Goal: Use online tool/utility: Utilize a website feature to perform a specific function

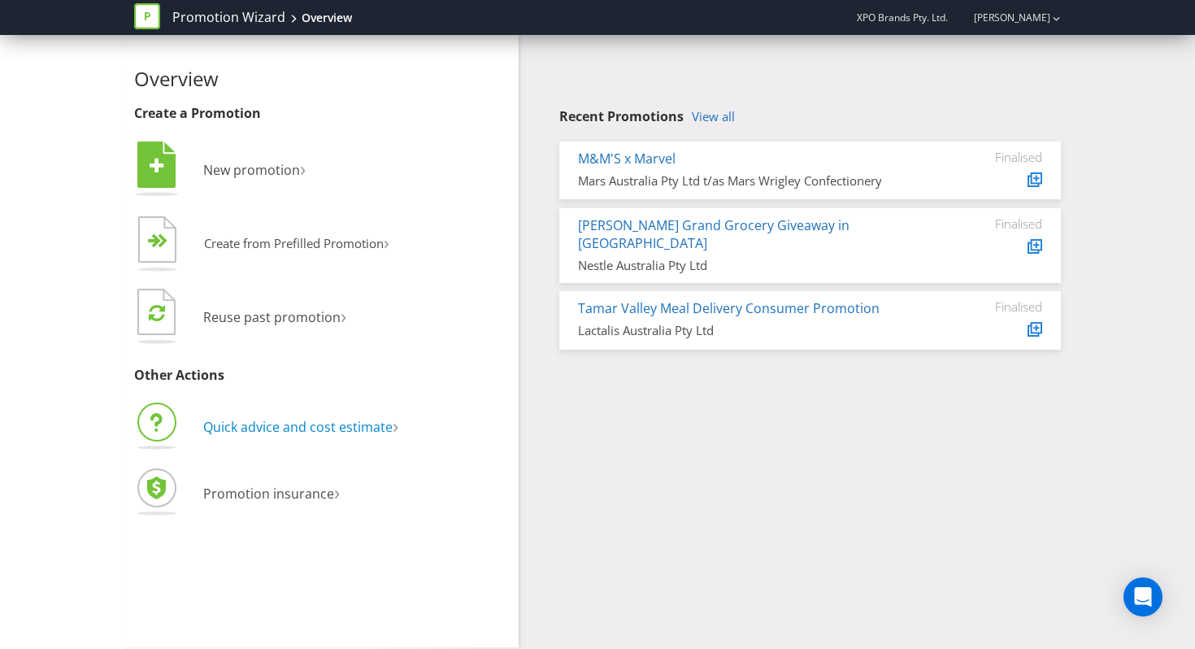
click at [275, 427] on span "Quick advice and cost estimate" at bounding box center [297, 427] width 189 height 18
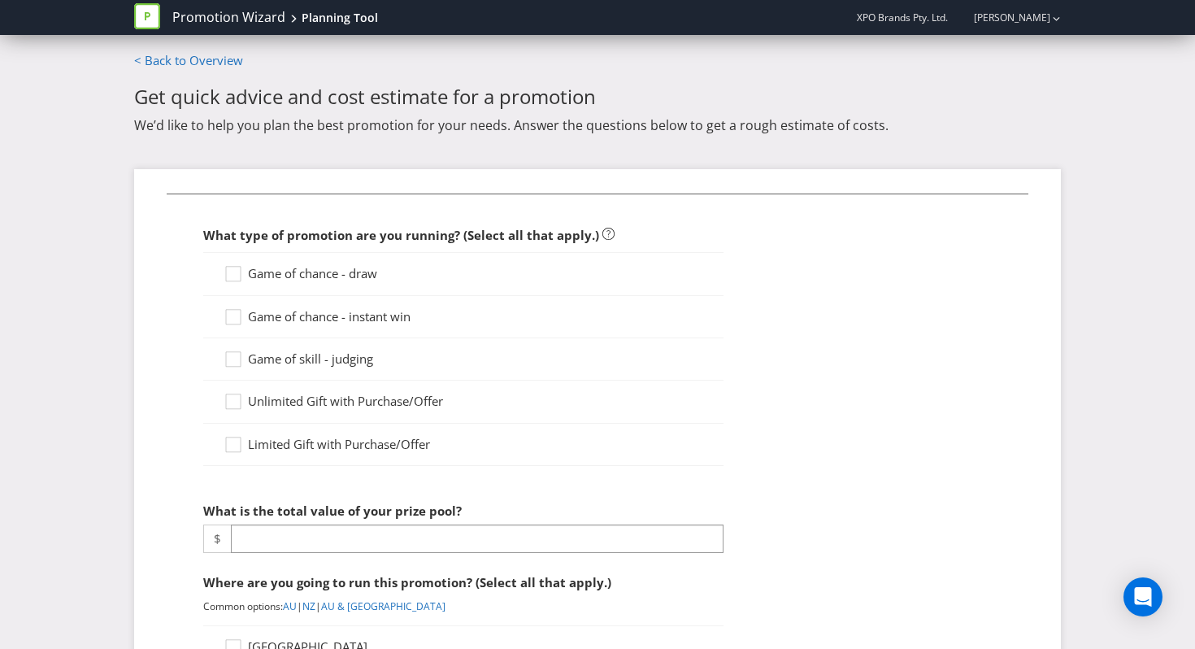
click at [289, 277] on span "Game of chance - draw" at bounding box center [312, 273] width 129 height 16
click at [0, 0] on input "Game of chance - draw" at bounding box center [0, 0] width 0 height 0
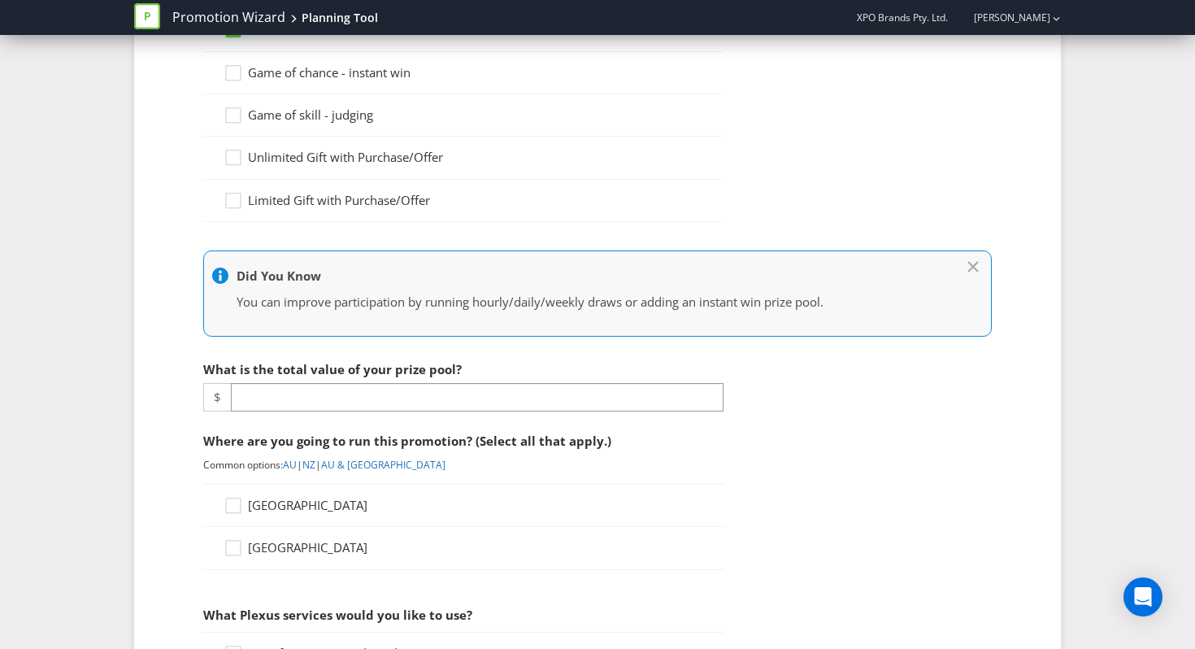
scroll to position [398, 0]
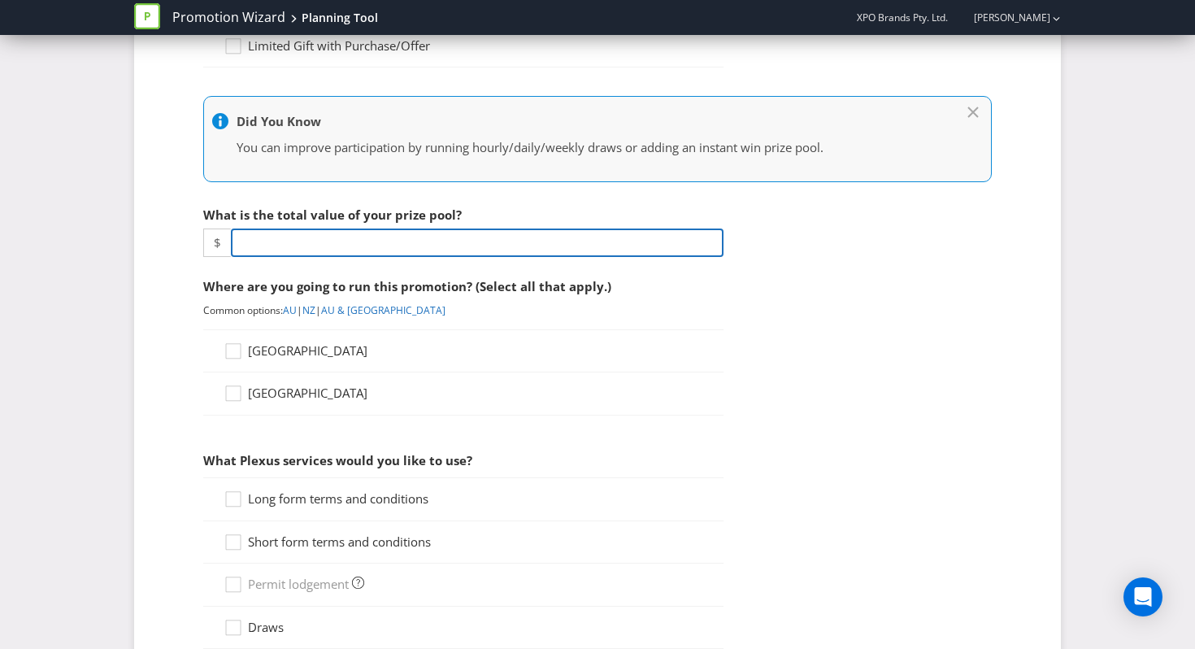
click at [298, 252] on input "number" at bounding box center [477, 242] width 493 height 28
type input "5000"
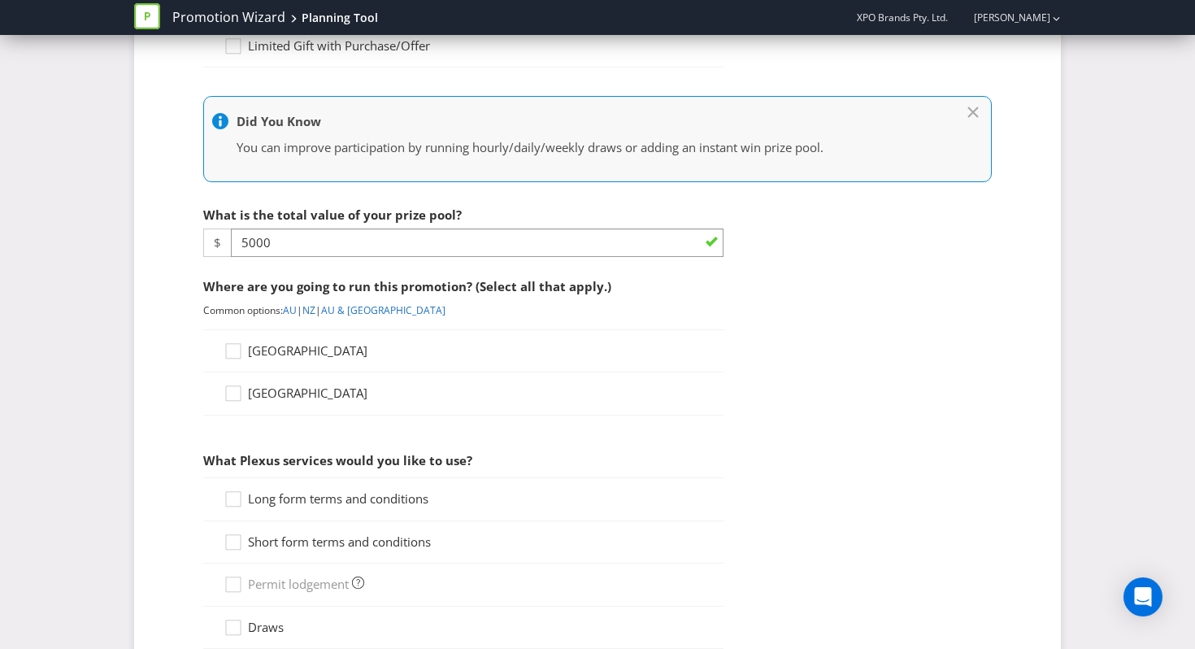
click at [306, 398] on span "[GEOGRAPHIC_DATA]" at bounding box center [308, 393] width 120 height 16
click at [0, 0] on input "[GEOGRAPHIC_DATA]" at bounding box center [0, 0] width 0 height 0
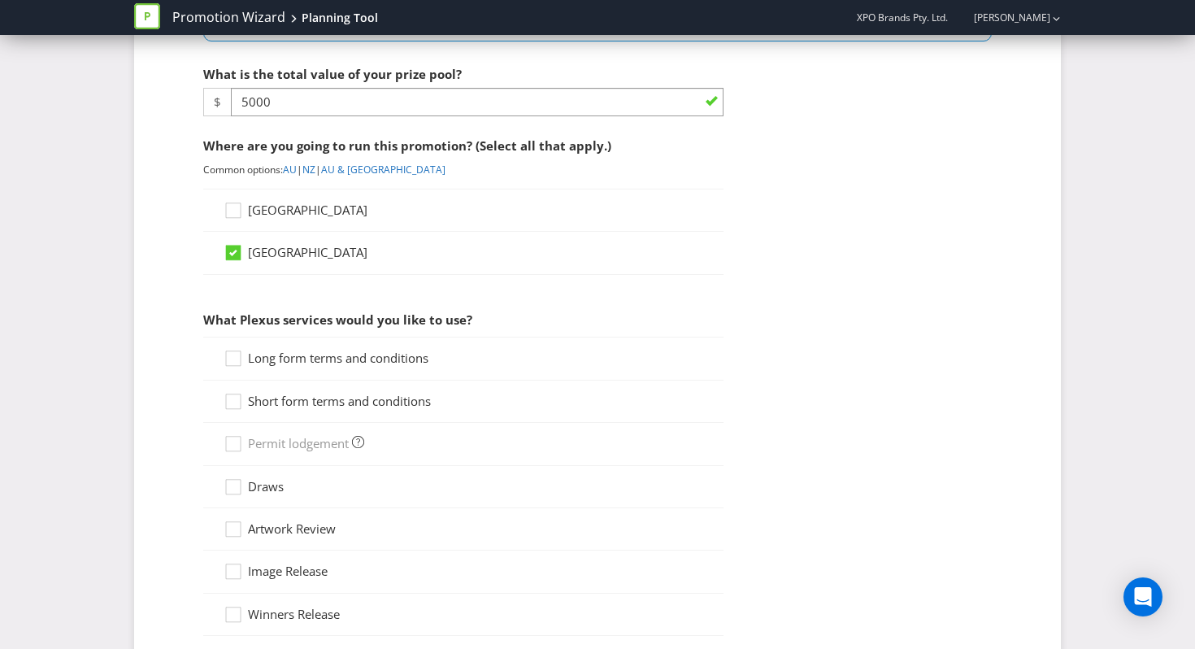
scroll to position [553, 0]
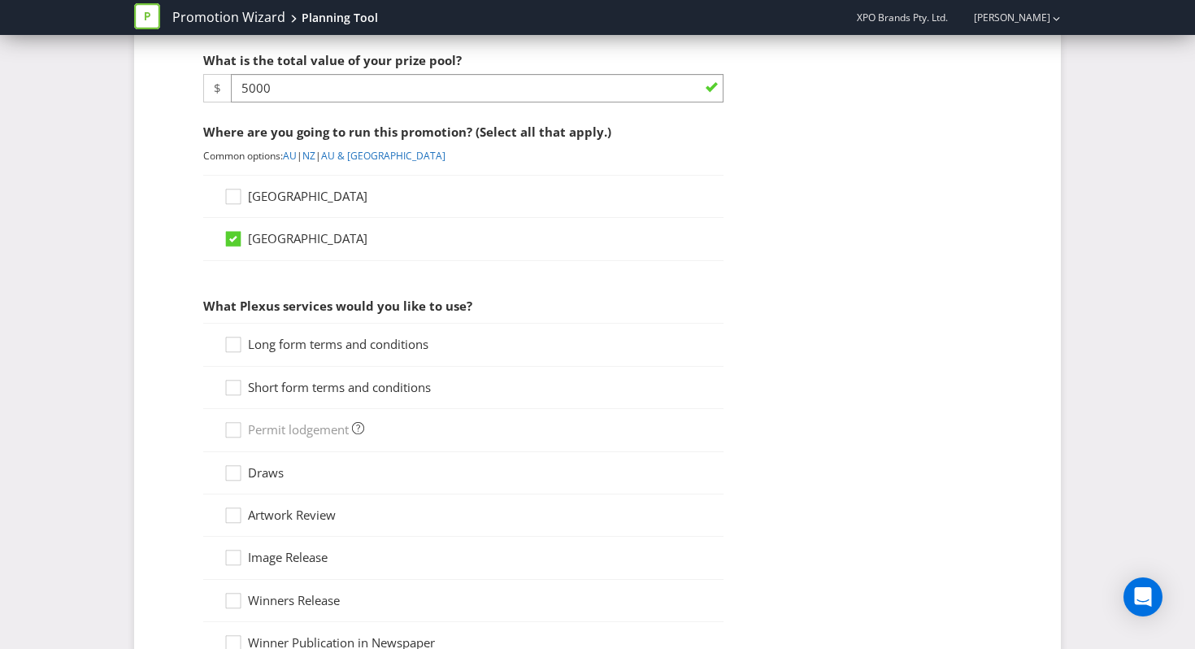
click at [305, 352] on span "Long form terms and conditions" at bounding box center [338, 344] width 180 height 16
click at [0, 0] on input "Long form terms and conditions" at bounding box center [0, 0] width 0 height 0
click at [298, 385] on span "Short form terms and conditions" at bounding box center [339, 387] width 183 height 16
click at [0, 0] on input "Short form terms and conditions" at bounding box center [0, 0] width 0 height 0
click at [287, 472] on div "Draws" at bounding box center [382, 472] width 317 height 17
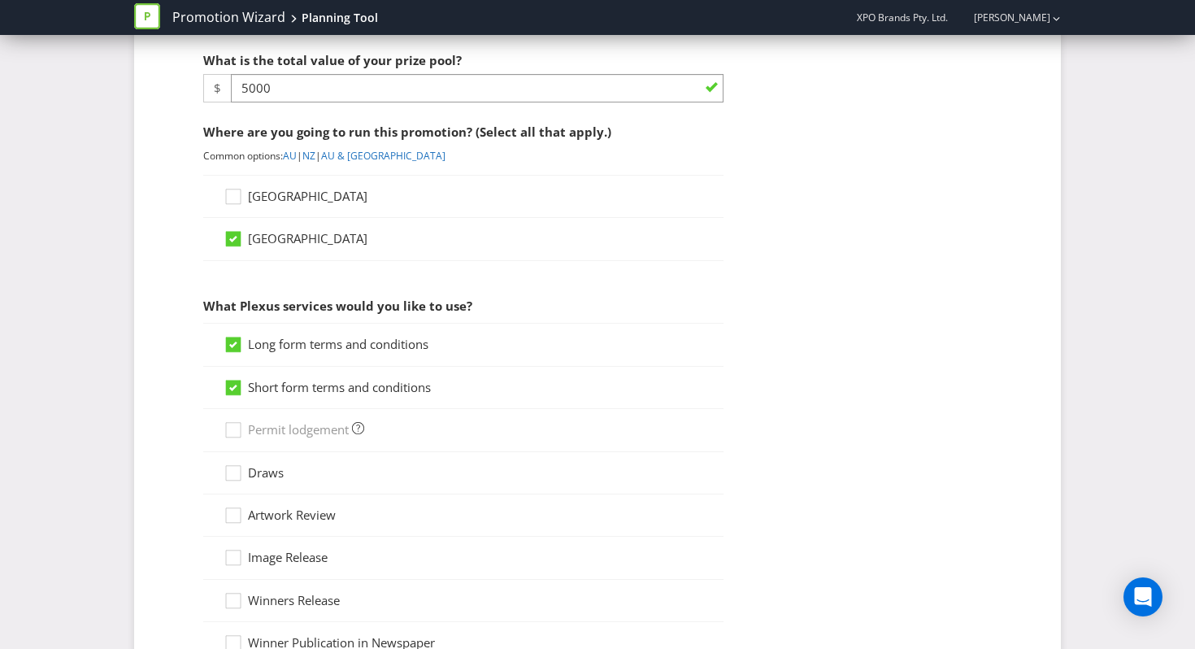
click at [271, 476] on span "Draws" at bounding box center [266, 472] width 36 height 16
click at [0, 0] on input "Draws" at bounding box center [0, 0] width 0 height 0
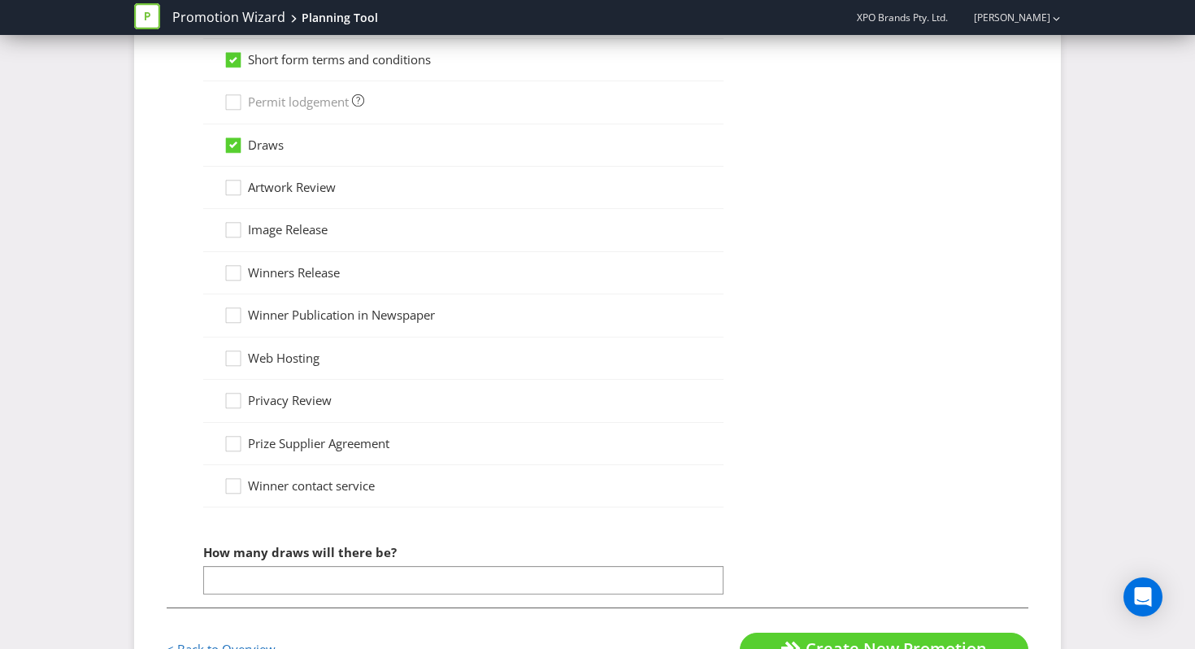
scroll to position [889, 0]
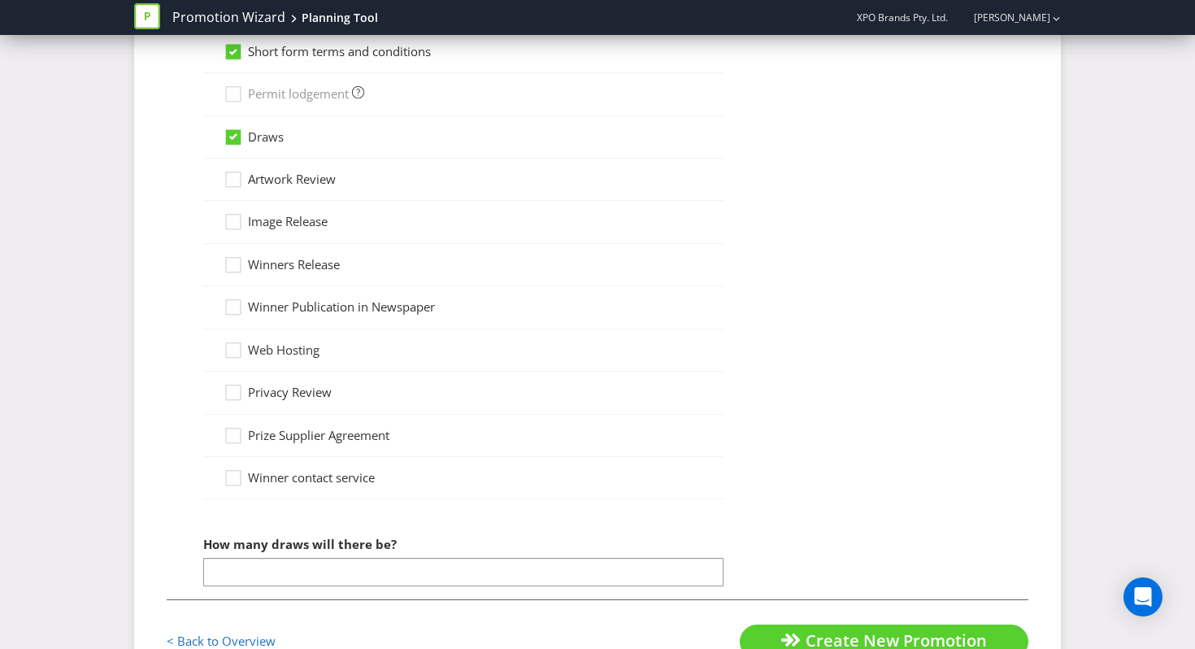
click at [272, 184] on span "Artwork Review" at bounding box center [292, 179] width 88 height 16
click at [0, 0] on input "Artwork Review" at bounding box center [0, 0] width 0 height 0
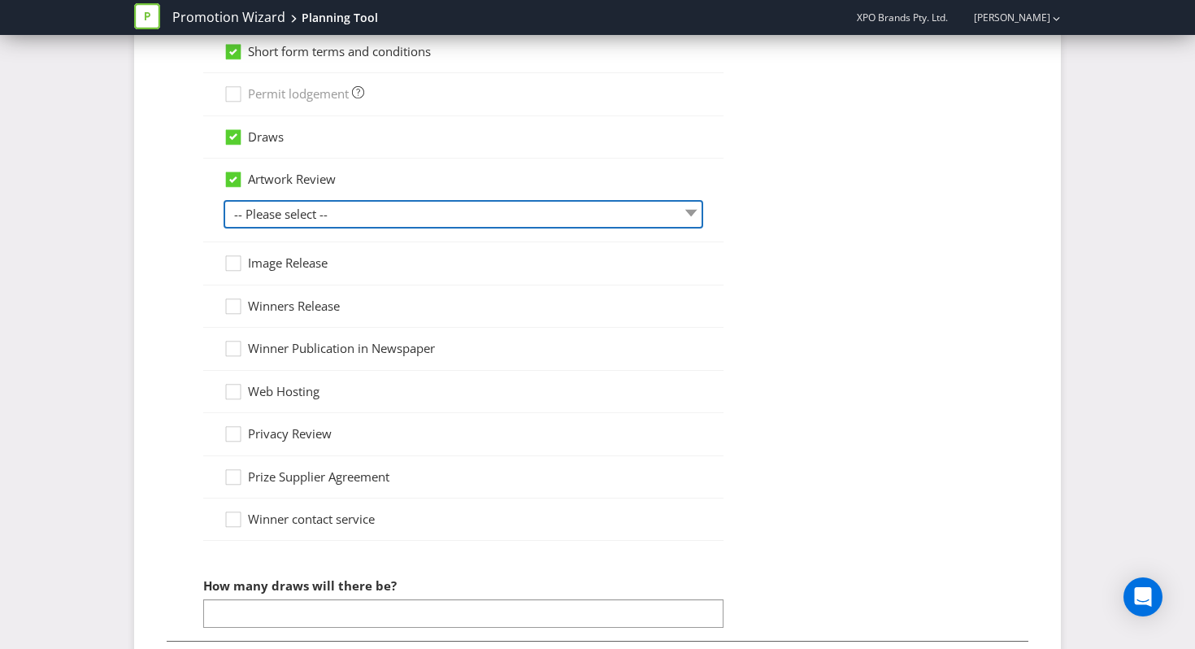
click at [309, 203] on select "-- Please select -- 1 piece 2-4 pieces (provided at same time) 5-7 pieces (prov…" at bounding box center [464, 214] width 480 height 28
select select "MARKETING_REVIEW_1"
click at [224, 200] on select "-- Please select -- 1 piece 2-4 pieces (provided at same time) 5-7 pieces (prov…" at bounding box center [464, 214] width 480 height 28
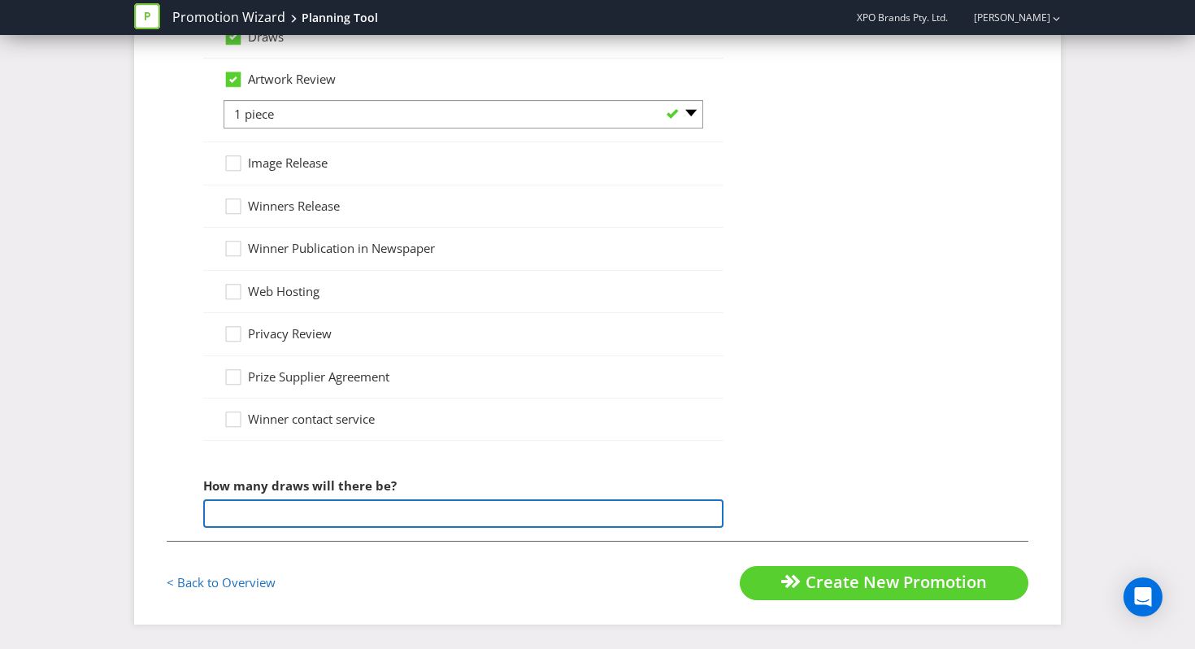
click at [365, 507] on input "number" at bounding box center [463, 513] width 520 height 28
type input "-1"
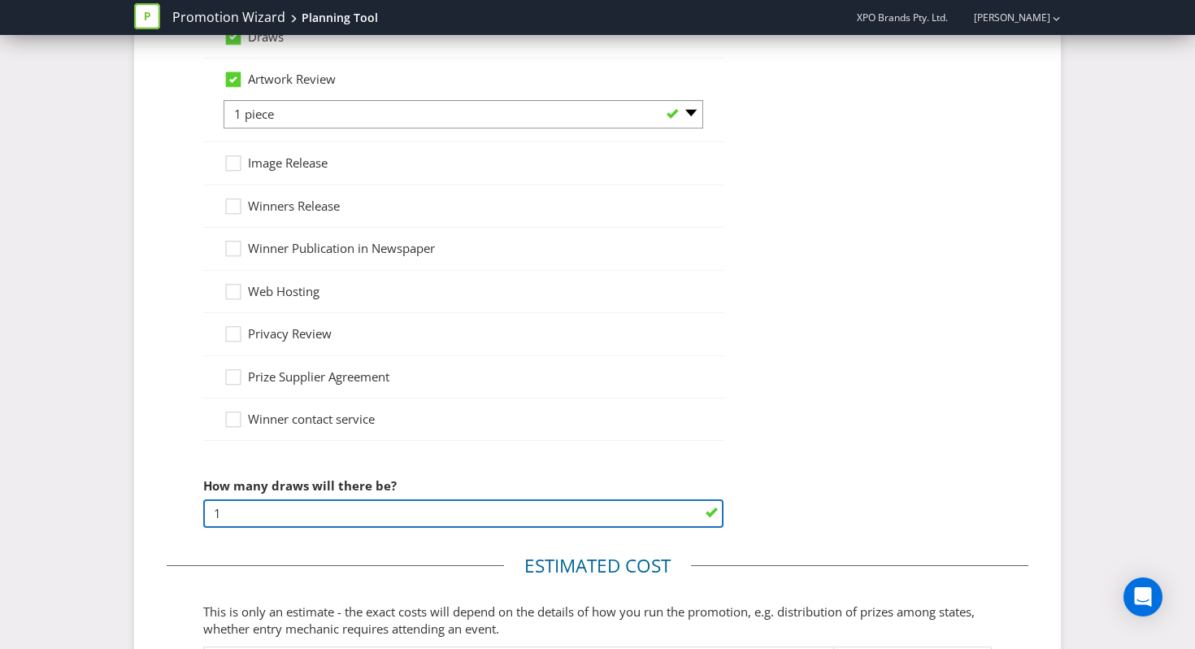
scroll to position [1317, 0]
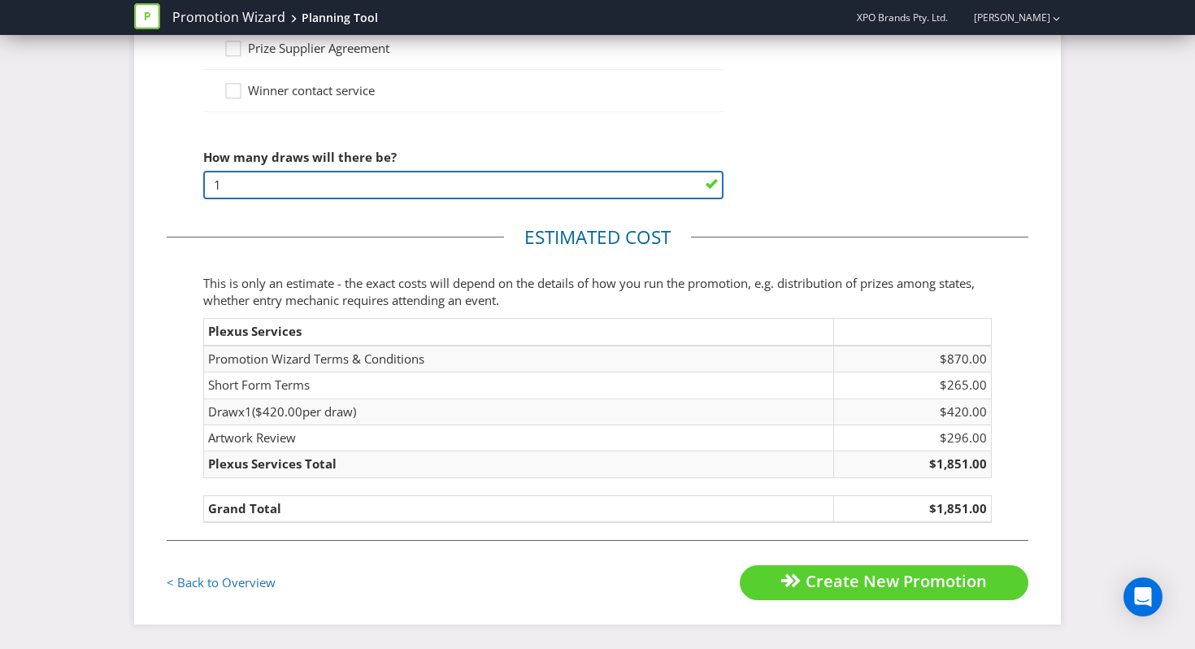
type input "1"
